Goal: Information Seeking & Learning: Learn about a topic

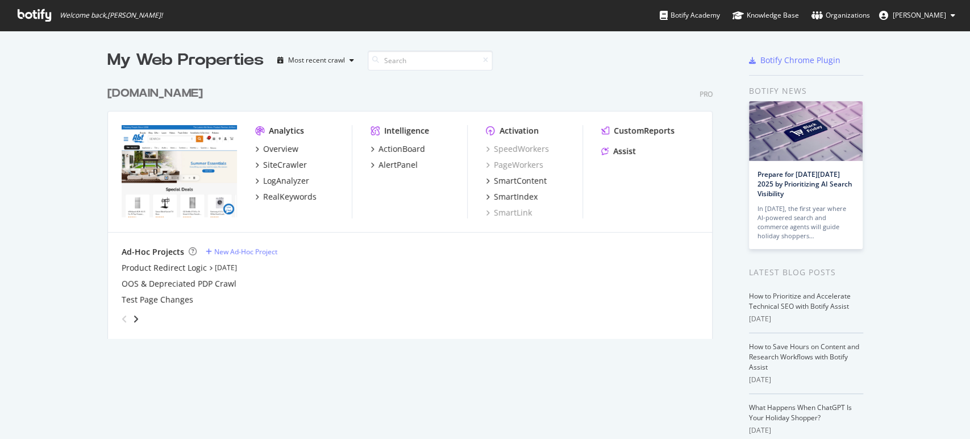
scroll to position [429, 950]
click at [140, 99] on div "[DOMAIN_NAME]" at bounding box center [154, 93] width 95 height 16
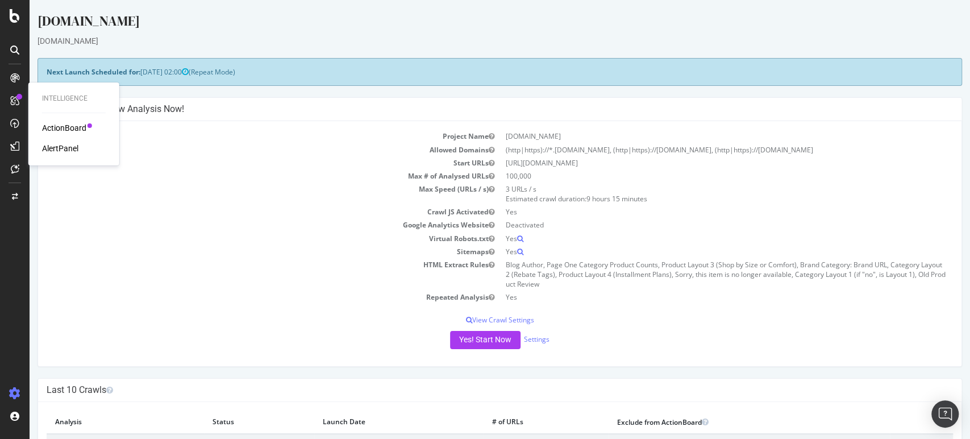
click at [68, 133] on div "ActionBoard AlertPanel" at bounding box center [74, 138] width 64 height 32
click at [77, 125] on div "ActionBoard" at bounding box center [64, 127] width 44 height 11
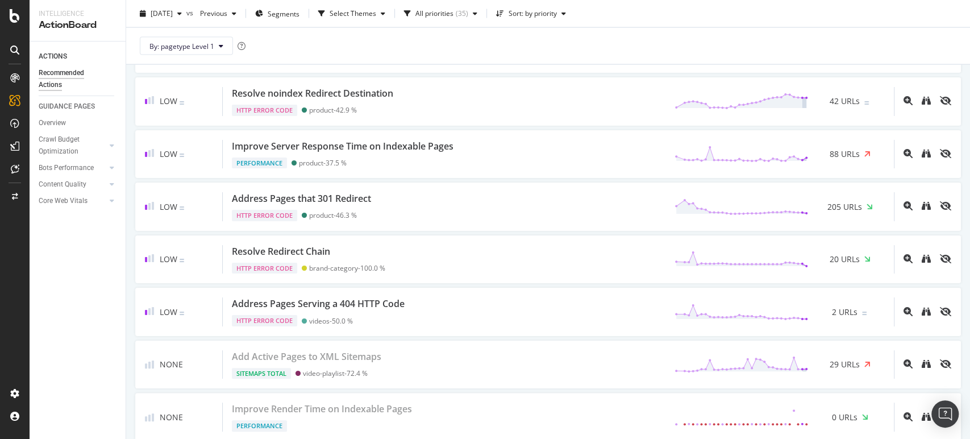
scroll to position [1650, 0]
click at [499, 237] on div "Low Resolve Redirect Chain HTTP Error Code brand-category - 100.0 % 20 URLs" at bounding box center [547, 259] width 825 height 48
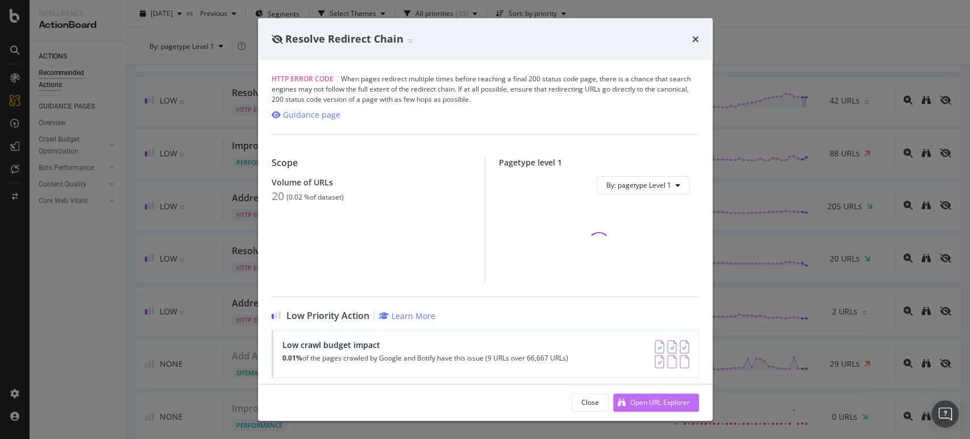
click at [639, 403] on div "Open URL Explorer" at bounding box center [660, 402] width 60 height 10
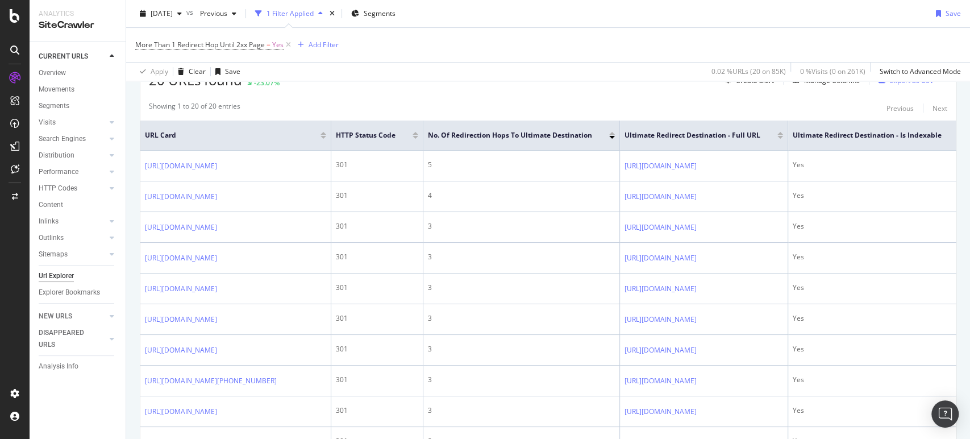
scroll to position [222, 0]
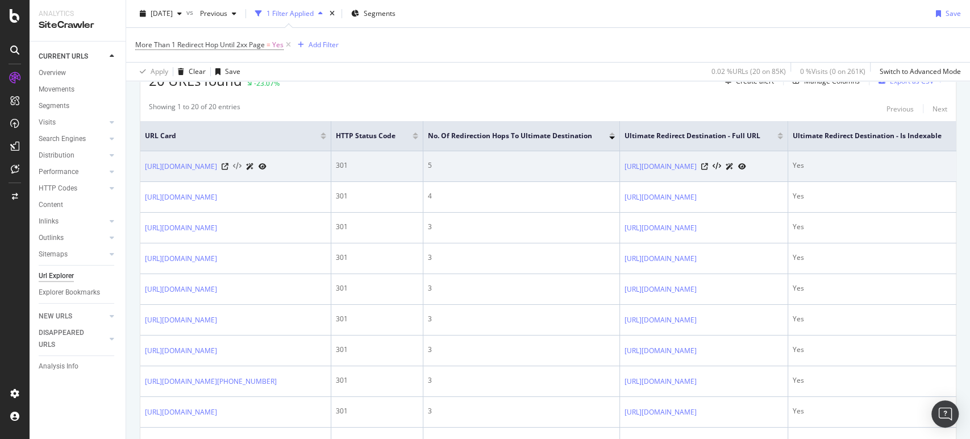
click at [241, 169] on icon at bounding box center [237, 166] width 9 height 8
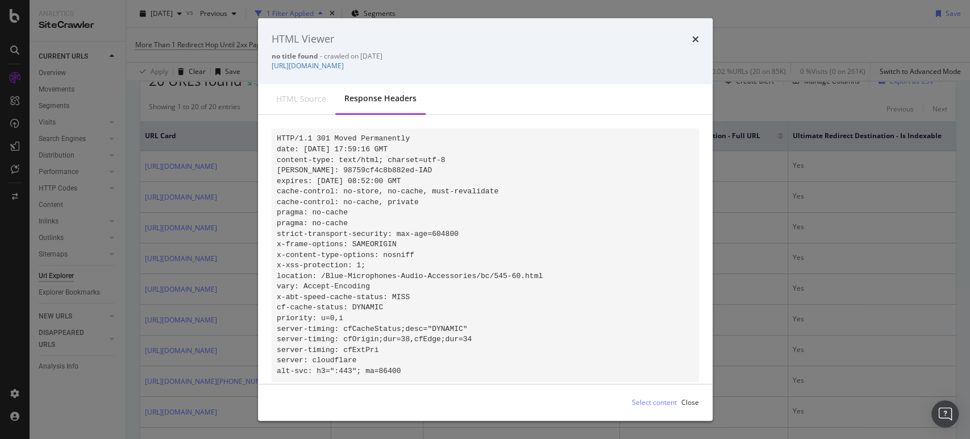
click at [794, 213] on div "HTML Viewer no title found - crawled on [DATE] [URL][DOMAIN_NAME] HTML source R…" at bounding box center [485, 219] width 970 height 439
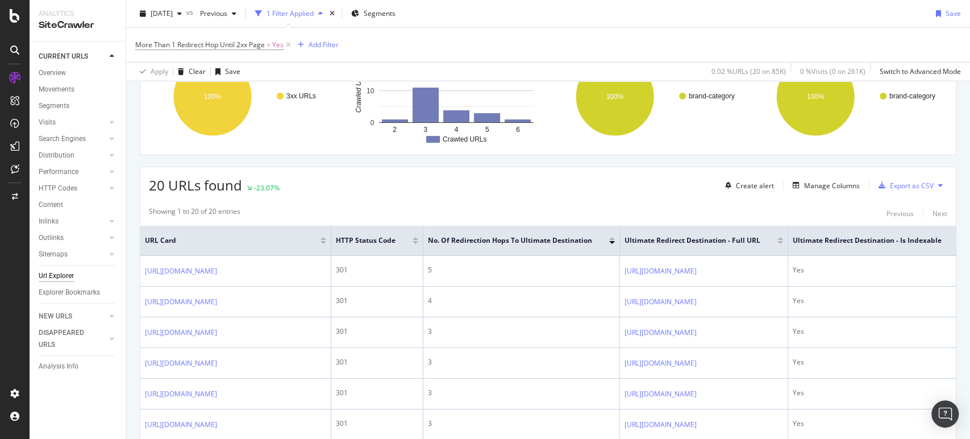
scroll to position [0, 0]
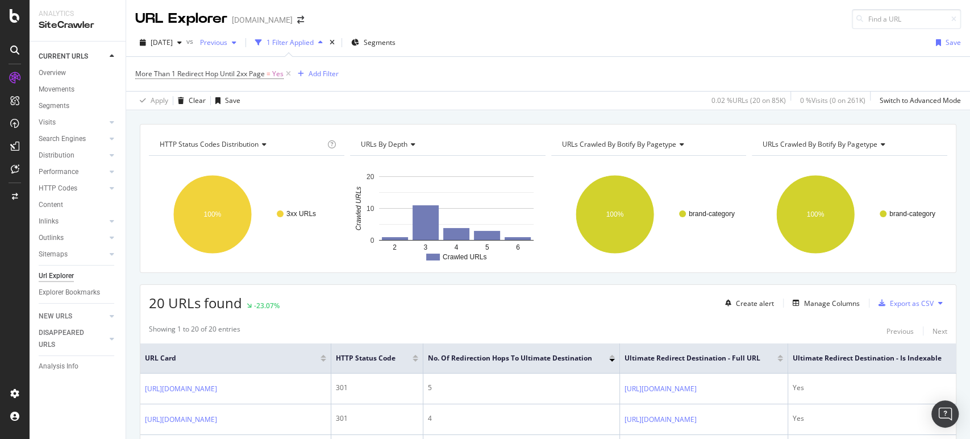
click at [227, 40] on span "Previous" at bounding box center [211, 42] width 32 height 10
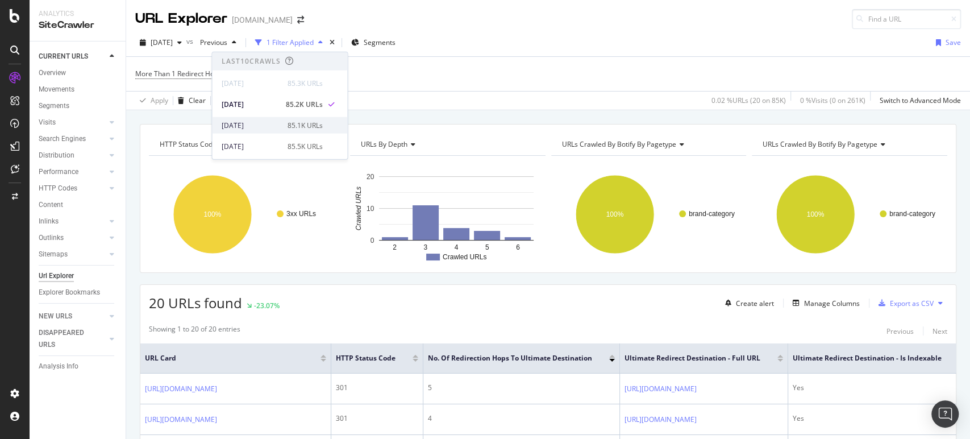
click at [253, 117] on div "[DATE] 85.1K URLs" at bounding box center [279, 125] width 135 height 16
